Goal: Check status: Check status

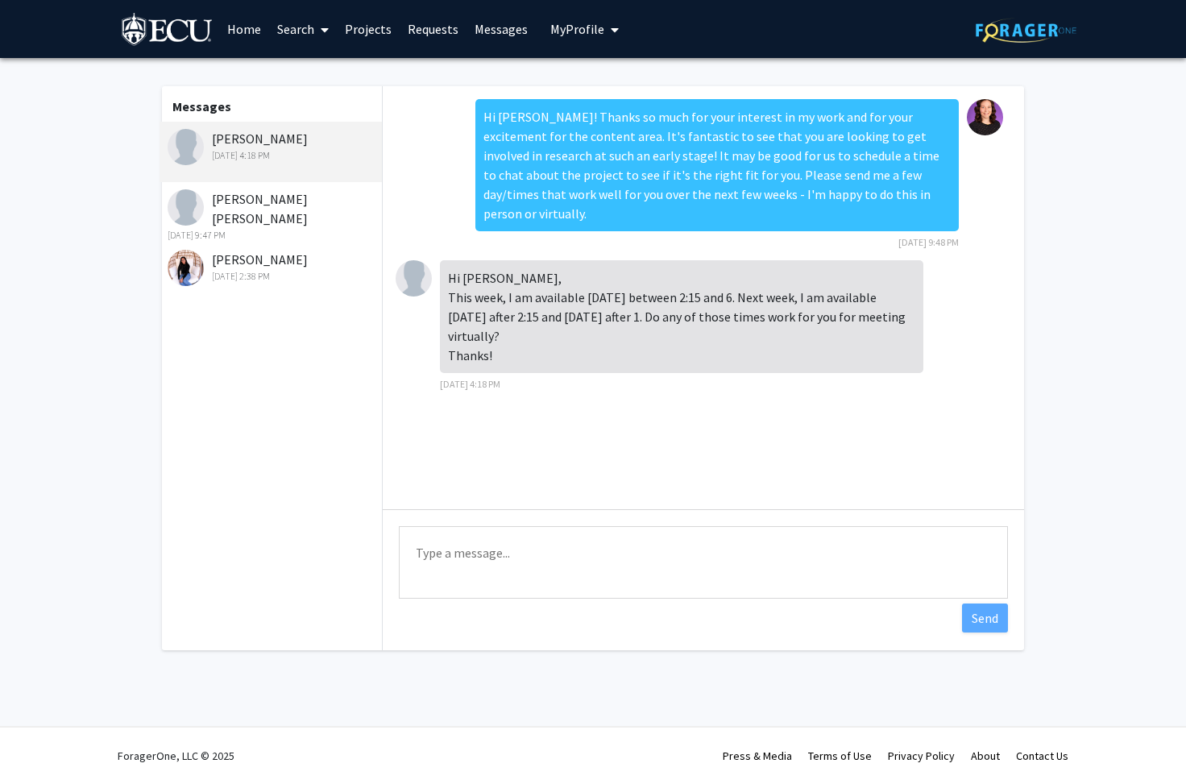
click at [441, 18] on link "Requests" at bounding box center [433, 29] width 67 height 56
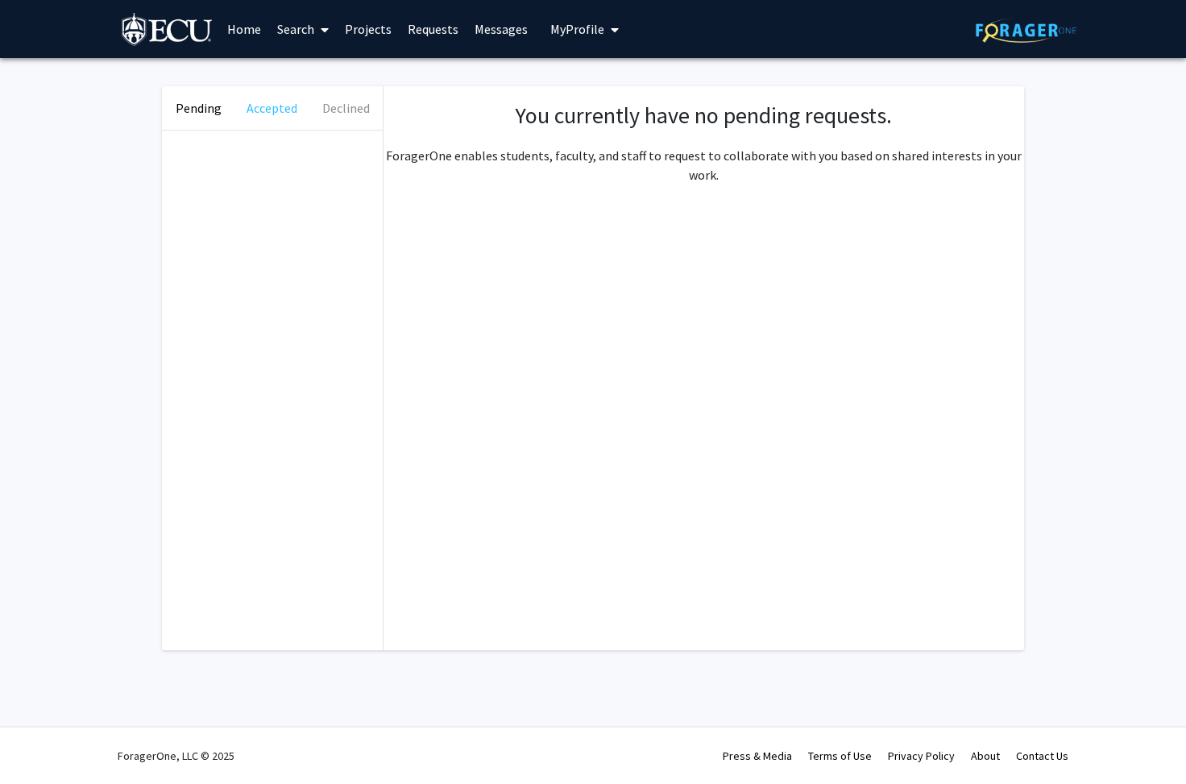
click at [268, 112] on button "Accepted" at bounding box center [271, 107] width 73 height 43
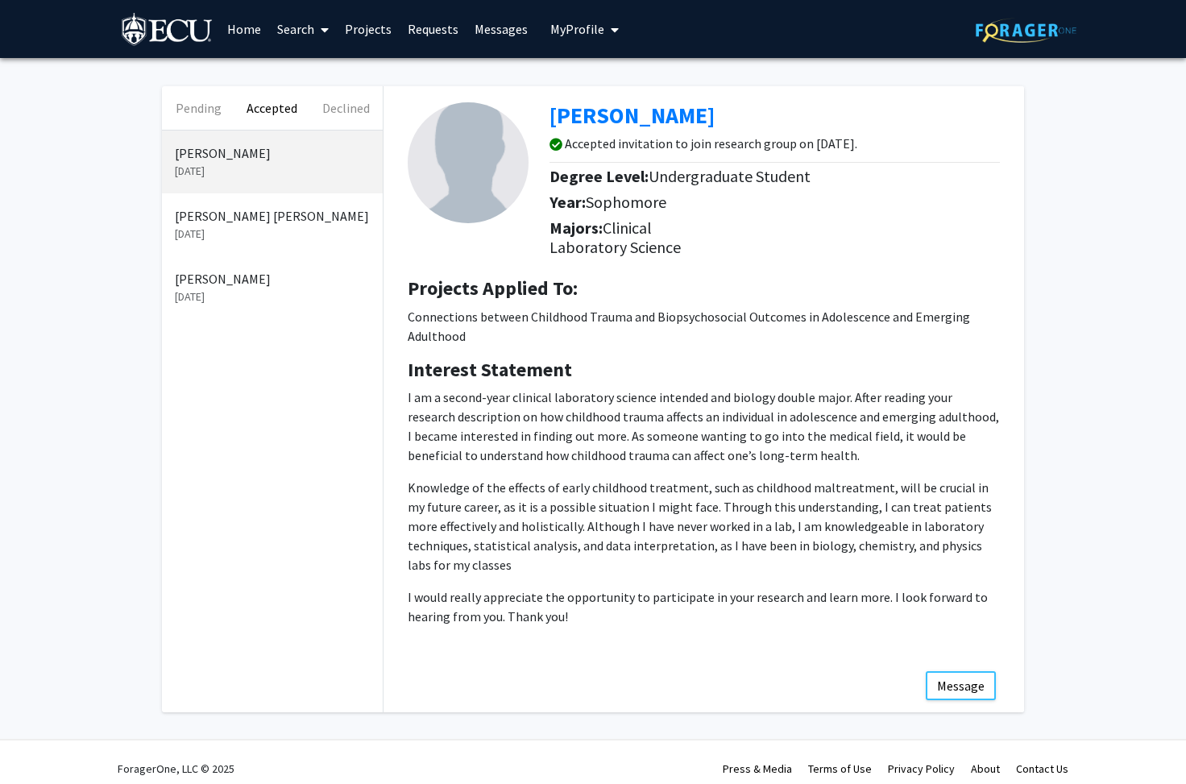
click at [309, 220] on p "[PERSON_NAME] [PERSON_NAME]" at bounding box center [272, 215] width 195 height 19
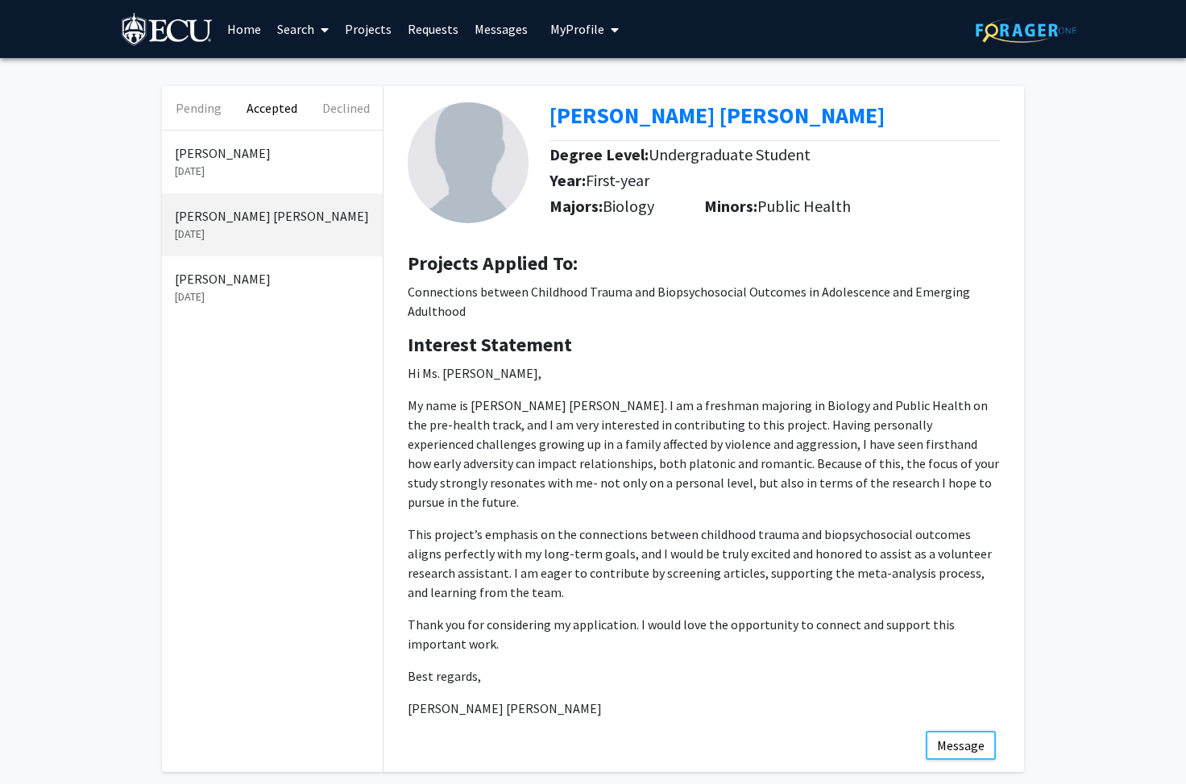
click at [294, 170] on p "[DATE]" at bounding box center [272, 171] width 195 height 17
